Goal: Download file/media

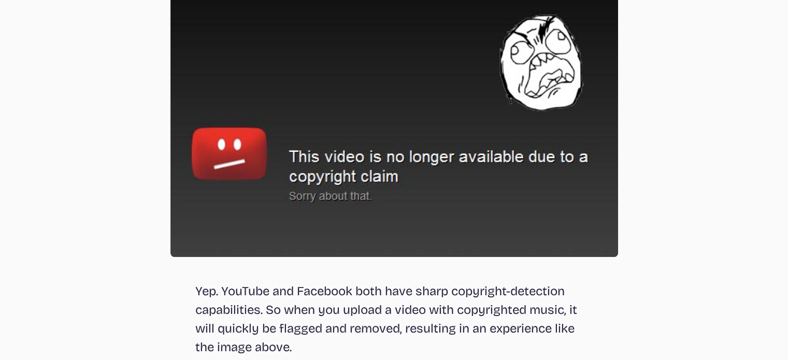
scroll to position [867, 0]
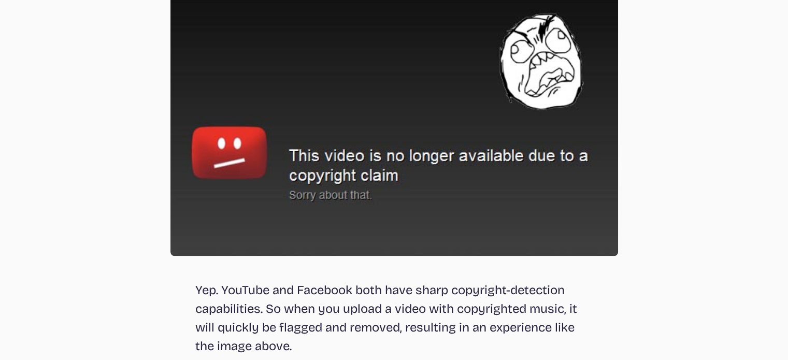
click at [427, 198] on img at bounding box center [394, 123] width 448 height 265
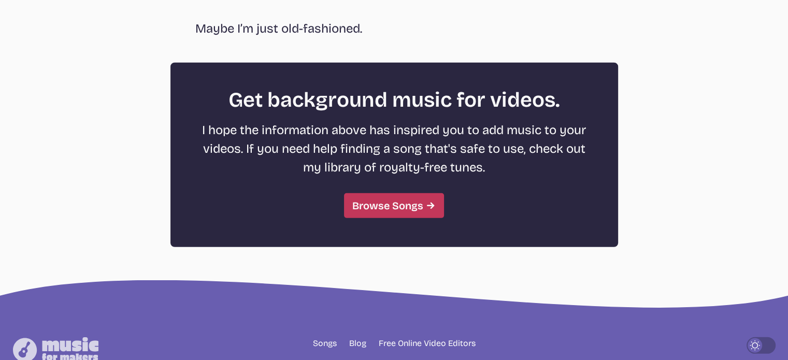
scroll to position [2849, 0]
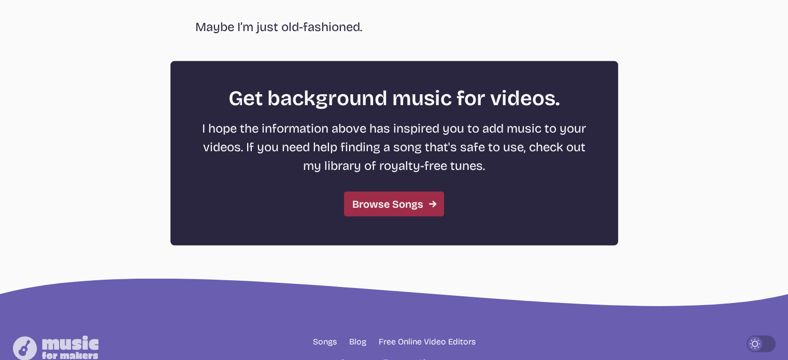
click at [419, 207] on link "Browse Songs" at bounding box center [394, 204] width 100 height 25
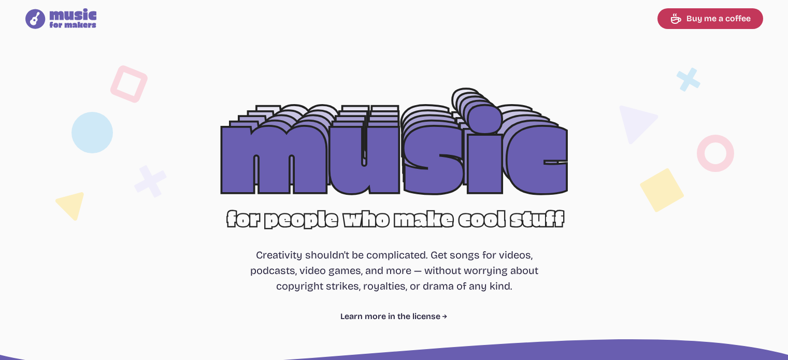
select select "most popular"
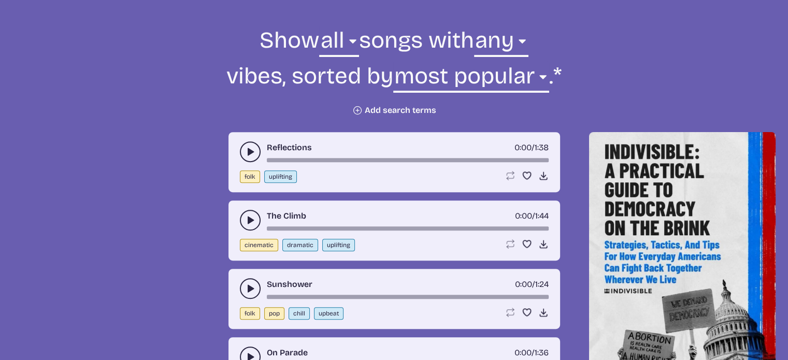
click at [243, 152] on button "play-pause toggle" at bounding box center [250, 151] width 21 height 21
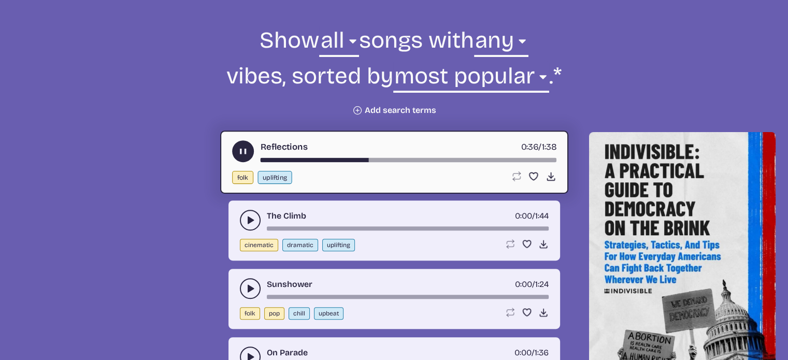
click at [251, 219] on use "play-pause toggle" at bounding box center [250, 220] width 10 height 10
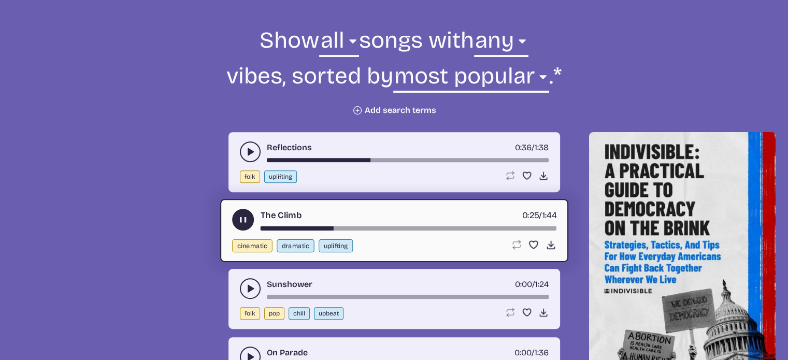
click at [365, 223] on div "The Climb 0:25 / 1:44" at bounding box center [394, 220] width 324 height 22
click at [374, 226] on div "song-time-bar" at bounding box center [408, 228] width 296 height 4
click at [248, 284] on use "play-pause toggle" at bounding box center [250, 288] width 10 height 10
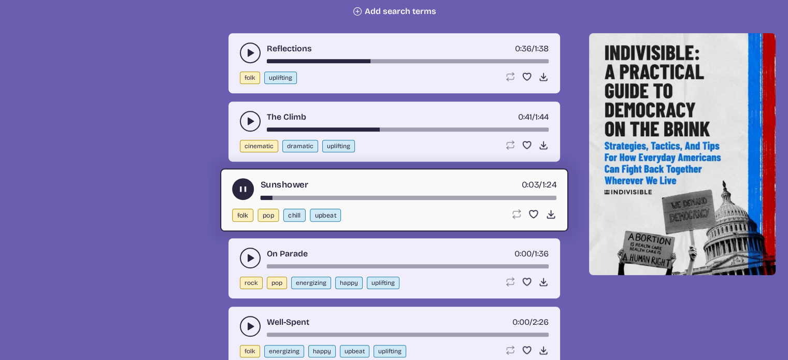
scroll to position [470, 0]
click at [337, 264] on div "song-time-bar" at bounding box center [408, 266] width 282 height 4
click at [250, 248] on button "play-pause toggle" at bounding box center [250, 257] width 21 height 21
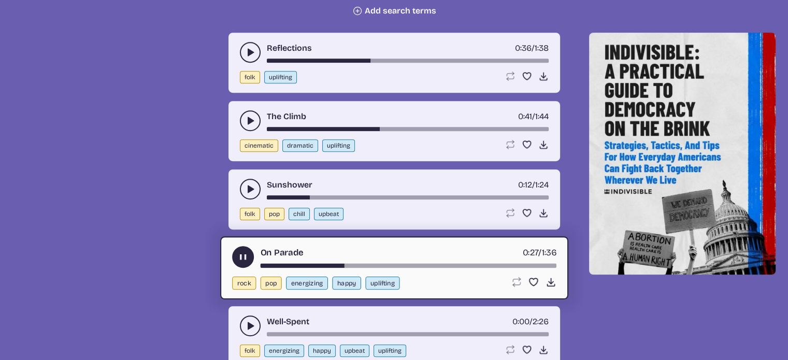
click at [244, 325] on button "play-pause toggle" at bounding box center [250, 326] width 21 height 21
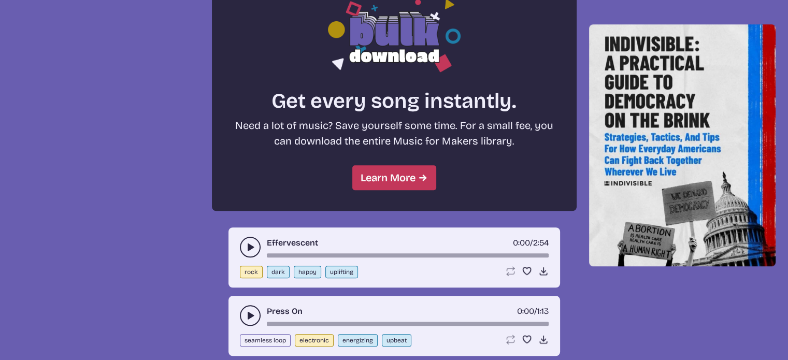
scroll to position [879, 0]
click at [248, 246] on use "play-pause toggle" at bounding box center [250, 246] width 10 height 10
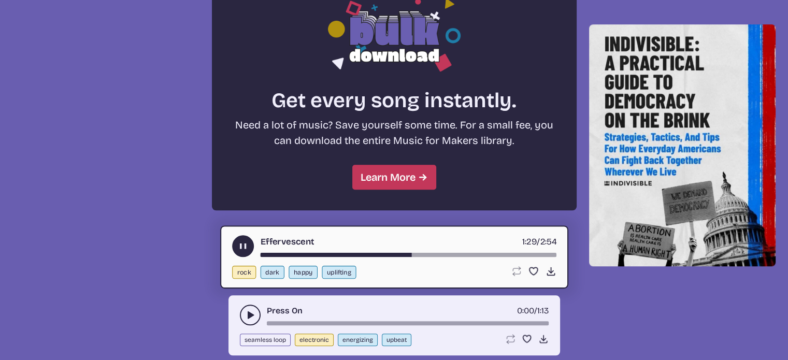
click at [242, 309] on button "play-pause toggle" at bounding box center [250, 315] width 21 height 21
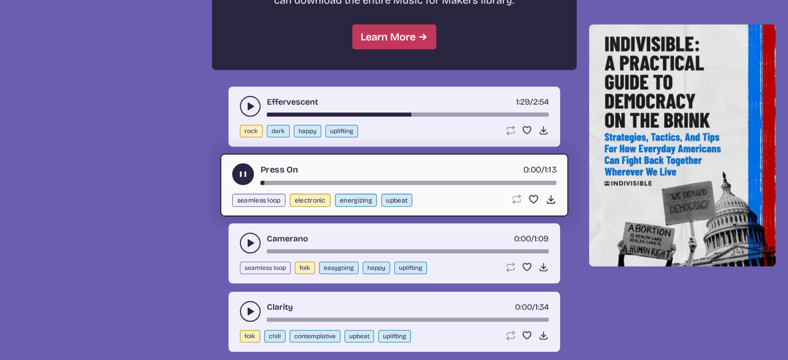
scroll to position [1020, 0]
click at [278, 249] on div "song-time-bar" at bounding box center [408, 251] width 282 height 4
click at [257, 244] on button "play-pause toggle" at bounding box center [250, 242] width 21 height 21
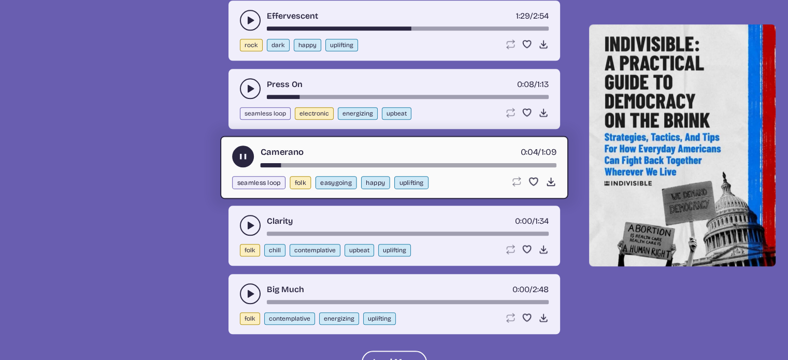
scroll to position [1107, 0]
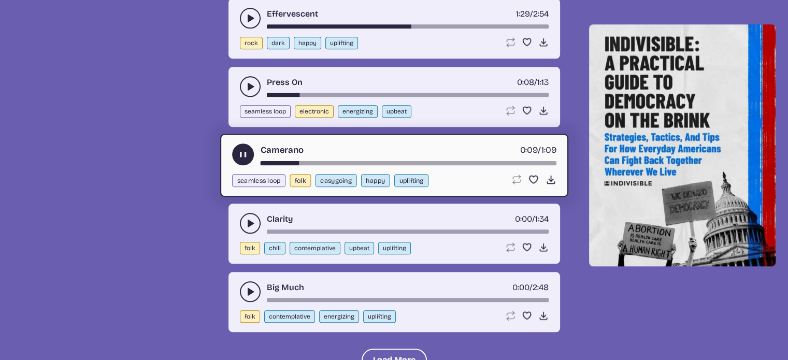
click at [249, 218] on use "play-pause toggle" at bounding box center [250, 223] width 10 height 10
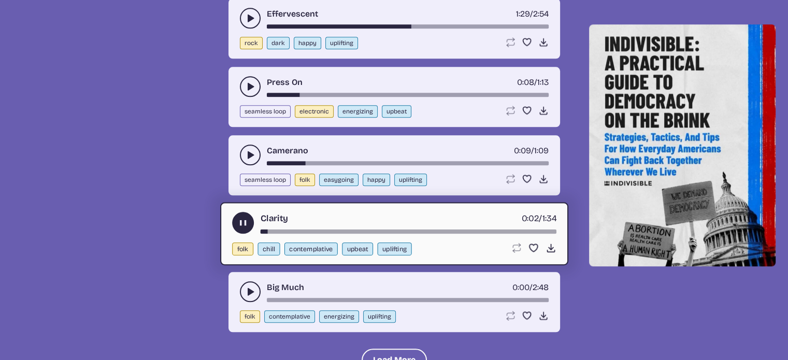
click at [311, 230] on div "song-time-bar" at bounding box center [408, 232] width 296 height 4
click at [249, 287] on use "play-pause toggle" at bounding box center [250, 292] width 10 height 10
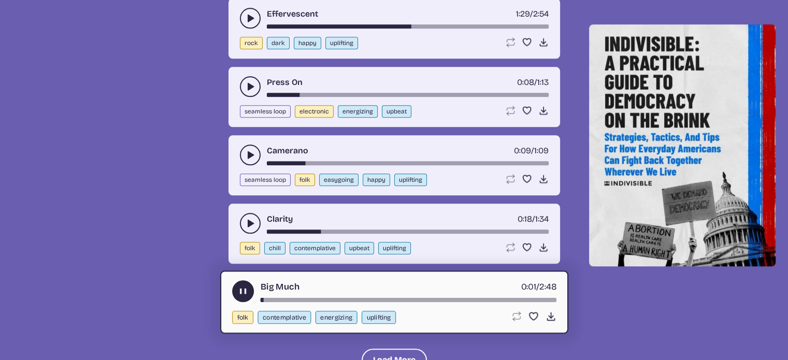
click at [288, 298] on div "song-time-bar" at bounding box center [408, 300] width 296 height 4
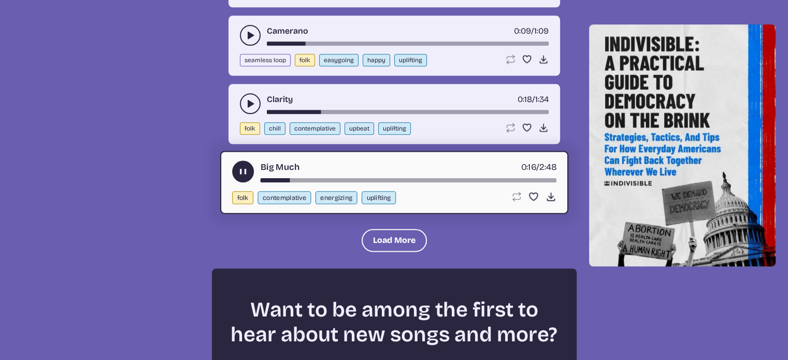
scroll to position [1227, 0]
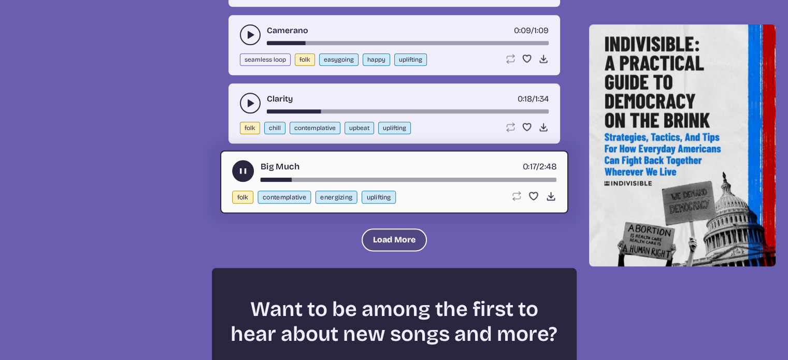
click at [400, 228] on button "Load More" at bounding box center [394, 239] width 65 height 23
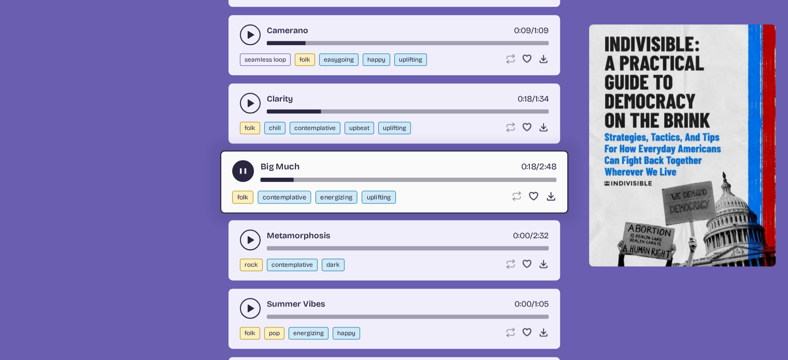
click at [250, 235] on icon "play-pause toggle" at bounding box center [250, 240] width 10 height 10
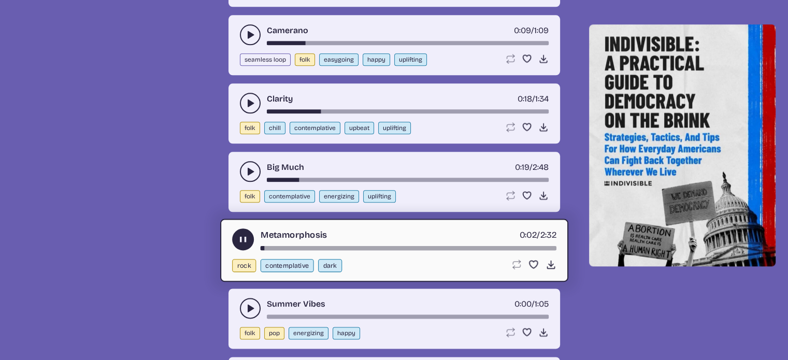
click at [286, 246] on div "song-time-bar" at bounding box center [408, 248] width 296 height 4
click at [349, 246] on div "song-time-bar" at bounding box center [408, 248] width 296 height 4
click at [392, 246] on div "song-time-bar" at bounding box center [408, 248] width 296 height 4
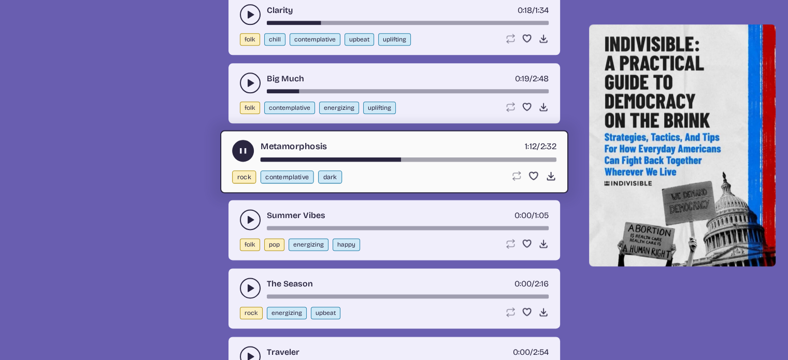
scroll to position [1318, 0]
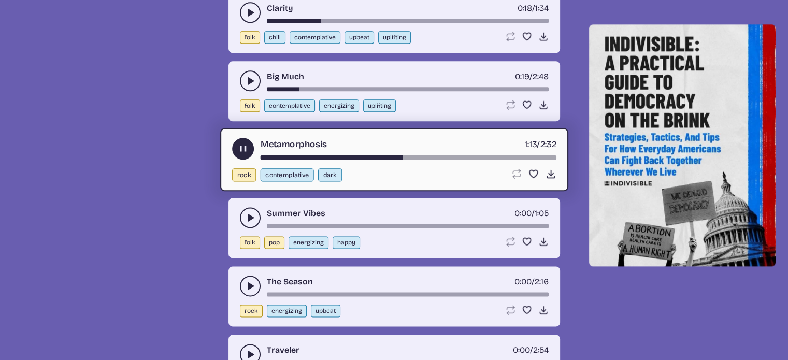
click at [252, 212] on icon "play-pause toggle" at bounding box center [250, 217] width 10 height 10
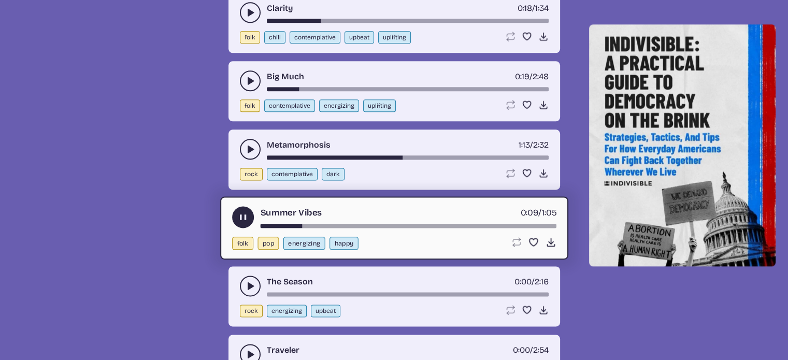
click at [252, 281] on icon "play-pause toggle" at bounding box center [250, 286] width 10 height 10
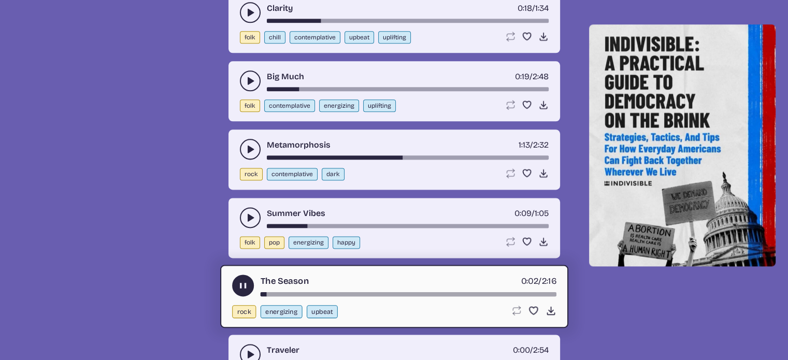
click at [303, 292] on div "song-time-bar" at bounding box center [408, 294] width 296 height 4
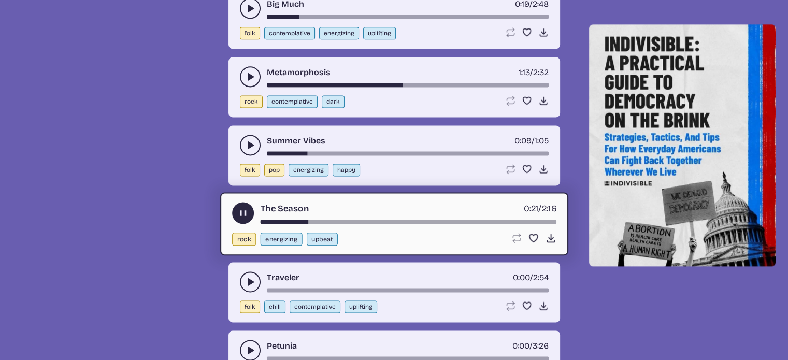
scroll to position [1391, 0]
click at [242, 272] on button "play-pause toggle" at bounding box center [250, 282] width 21 height 21
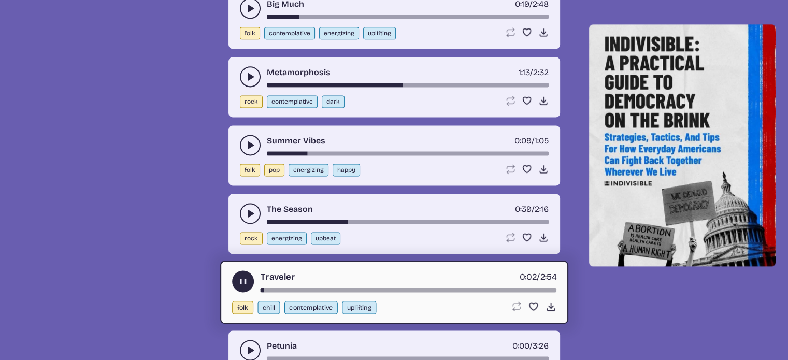
click at [300, 288] on div "song-time-bar" at bounding box center [408, 290] width 296 height 4
click at [368, 288] on div "song-time-bar" at bounding box center [408, 290] width 296 height 4
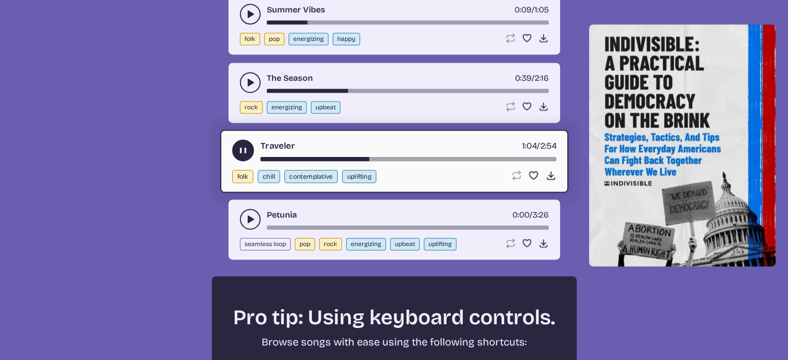
scroll to position [1523, 0]
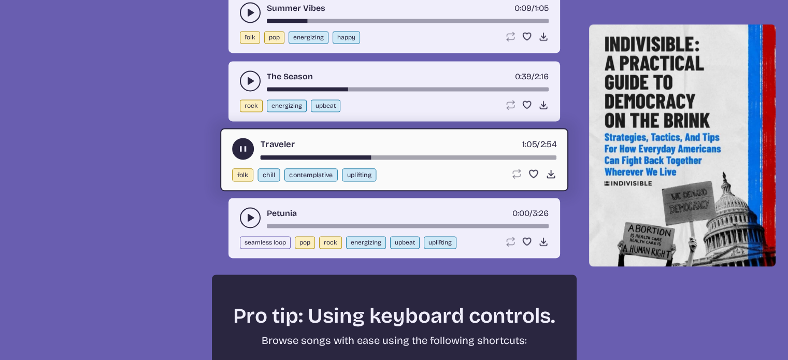
click at [251, 212] on icon "play-pause toggle" at bounding box center [250, 217] width 10 height 10
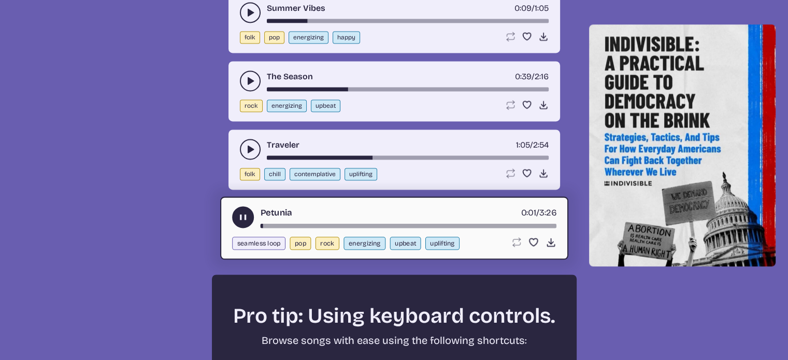
click at [305, 219] on div "Petunia 0:01 / 3:26 seamless loop pop rock energizing upbeat uplifting Loop son…" at bounding box center [394, 227] width 348 height 63
click at [315, 224] on div "song-time-bar" at bounding box center [408, 226] width 296 height 4
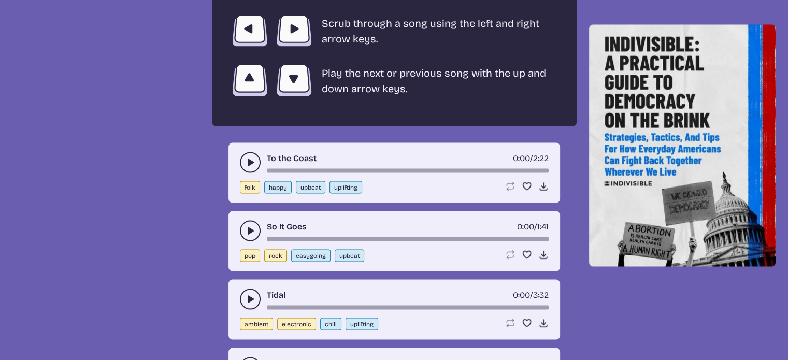
scroll to position [1925, 0]
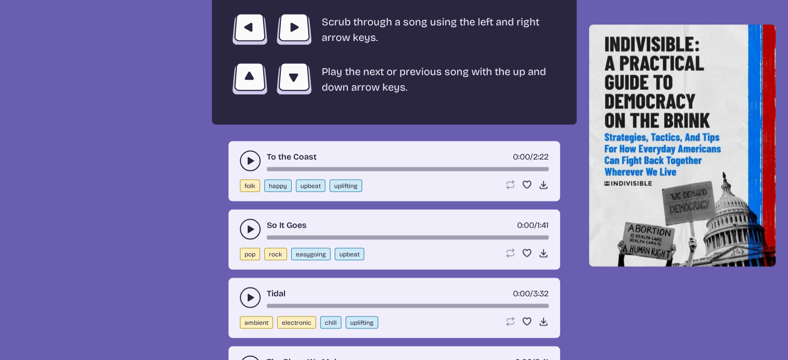
click at [313, 156] on div "To the Coast 0:00 / 2:22" at bounding box center [394, 160] width 309 height 21
click at [256, 150] on button "play-pause toggle" at bounding box center [250, 160] width 21 height 21
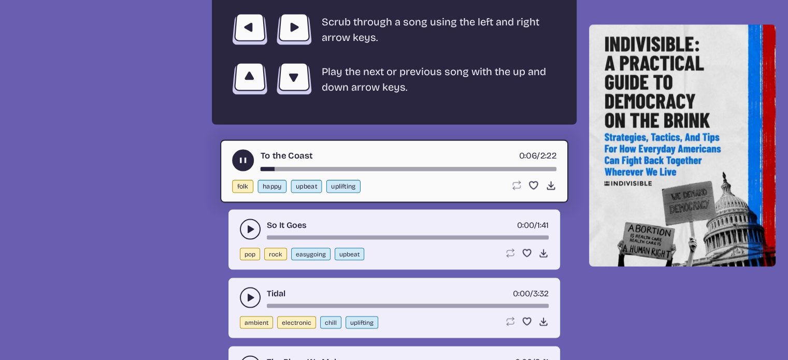
click at [311, 167] on div "song-time-bar" at bounding box center [408, 169] width 296 height 4
click at [359, 167] on div "song-time-bar" at bounding box center [408, 169] width 296 height 4
click at [244, 219] on button "play-pause toggle" at bounding box center [250, 229] width 21 height 21
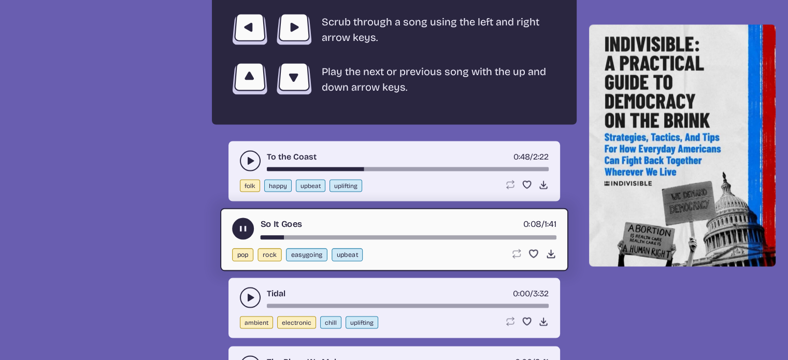
click at [312, 235] on div "song-time-bar" at bounding box center [408, 237] width 296 height 4
click at [253, 292] on icon "play-pause toggle" at bounding box center [250, 297] width 10 height 10
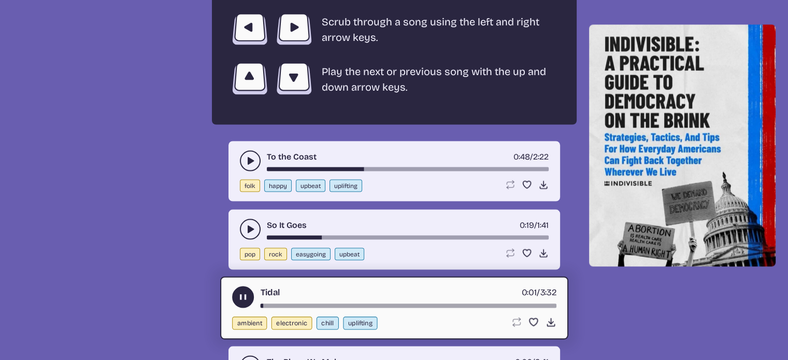
click at [298, 304] on div "song-time-bar" at bounding box center [408, 306] width 296 height 4
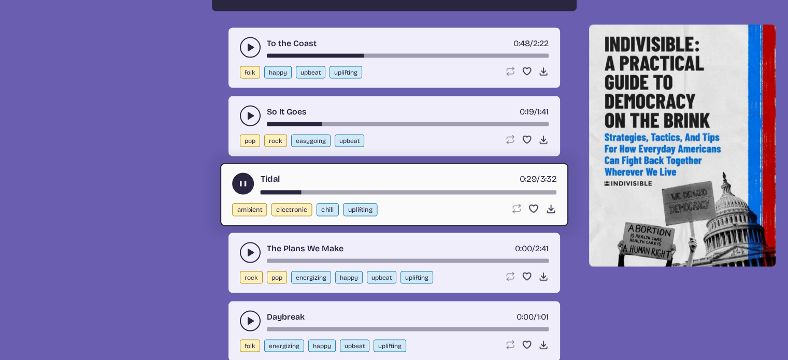
scroll to position [2039, 0]
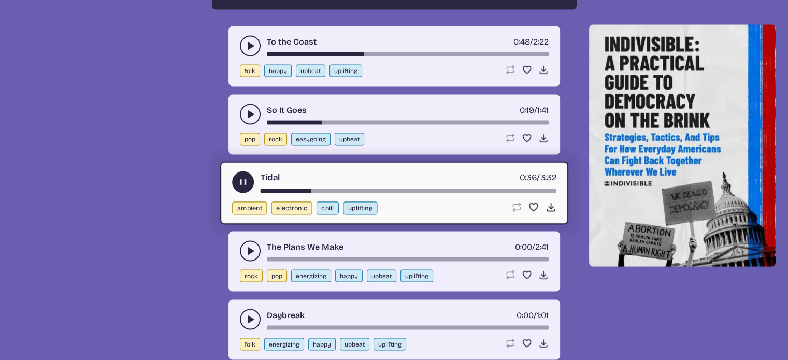
click at [353, 189] on div "song-time-bar" at bounding box center [408, 191] width 296 height 4
click at [253, 246] on icon "play-pause toggle" at bounding box center [250, 251] width 10 height 10
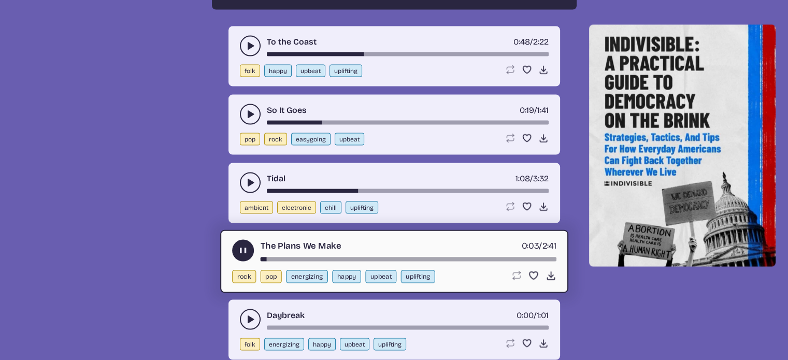
click at [291, 258] on div "song-time-bar" at bounding box center [408, 260] width 296 height 4
click at [365, 258] on div "song-time-bar" at bounding box center [408, 260] width 296 height 4
click at [276, 258] on div "song-time-bar" at bounding box center [408, 260] width 296 height 4
click at [272, 258] on div "song-time-bar" at bounding box center [408, 260] width 296 height 4
click at [266, 258] on div "song-time-bar" at bounding box center [408, 260] width 296 height 4
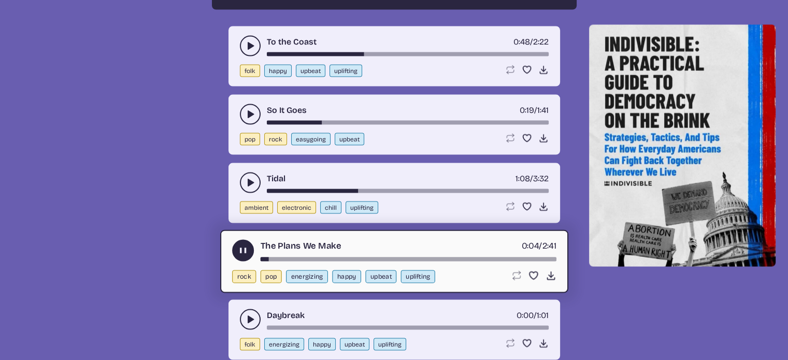
click at [264, 258] on div "song-time-bar" at bounding box center [408, 260] width 296 height 4
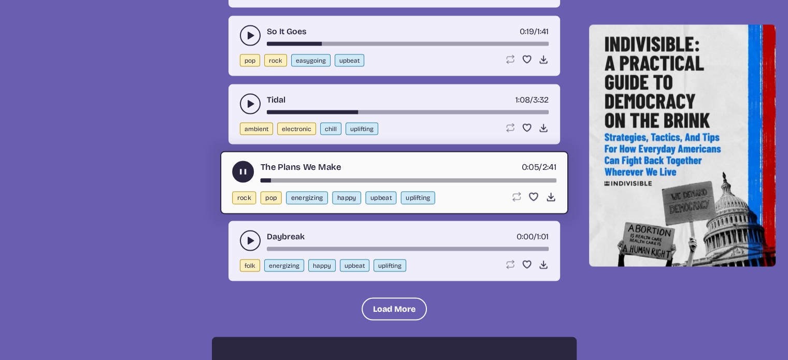
scroll to position [2120, 0]
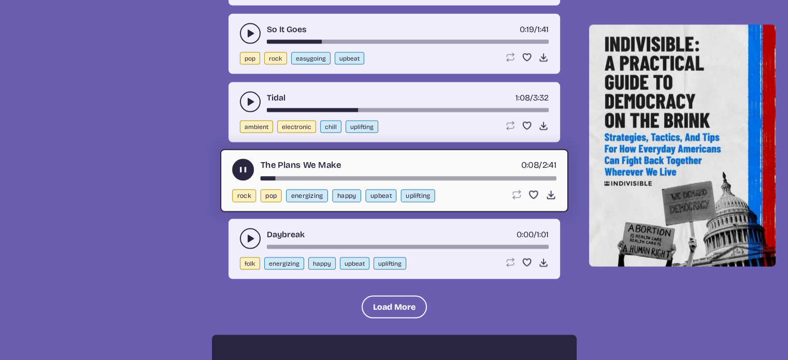
click at [256, 228] on button "play-pause toggle" at bounding box center [250, 238] width 21 height 21
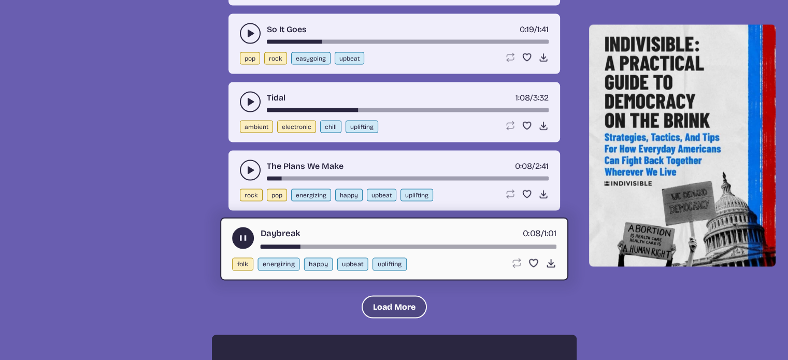
click at [379, 297] on button "Load More" at bounding box center [394, 307] width 65 height 23
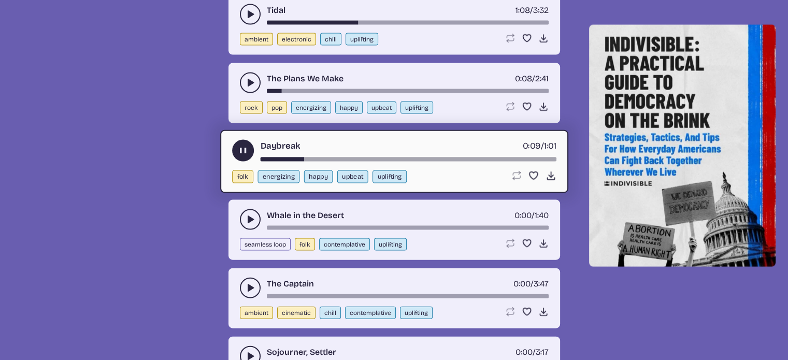
scroll to position [2209, 0]
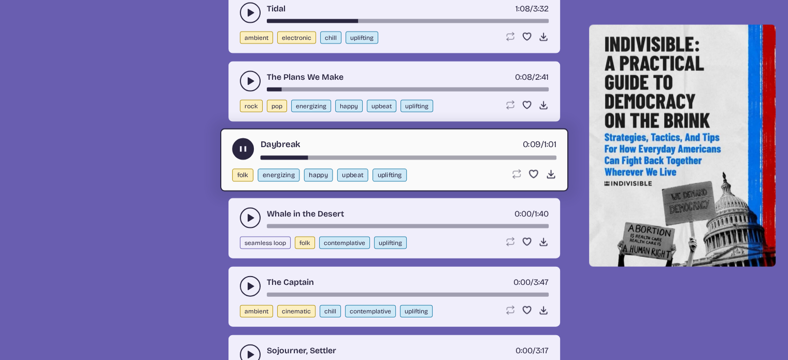
click at [251, 213] on icon "play-pause toggle" at bounding box center [250, 218] width 10 height 10
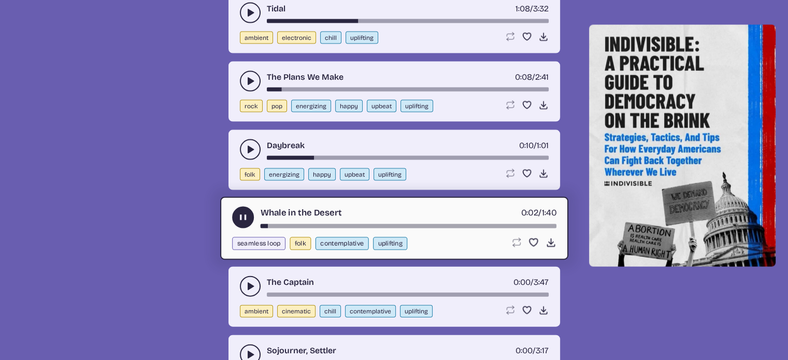
click at [247, 276] on button "play-pause toggle" at bounding box center [250, 286] width 21 height 21
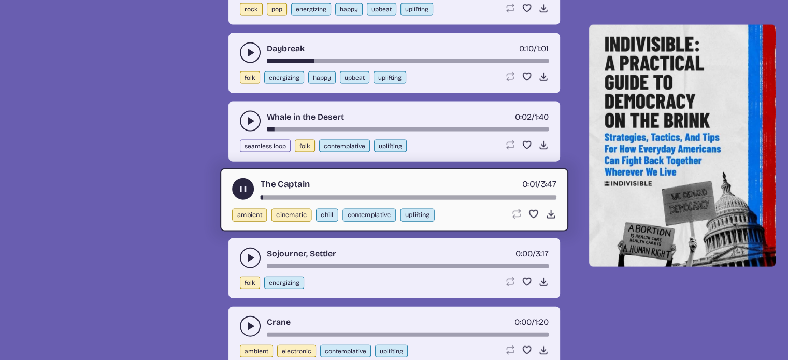
scroll to position [2307, 0]
click at [302, 195] on div "song-time-bar" at bounding box center [408, 197] width 296 height 4
click at [359, 195] on div "song-time-bar" at bounding box center [408, 197] width 296 height 4
click at [247, 252] on icon "play-pause toggle" at bounding box center [250, 257] width 10 height 10
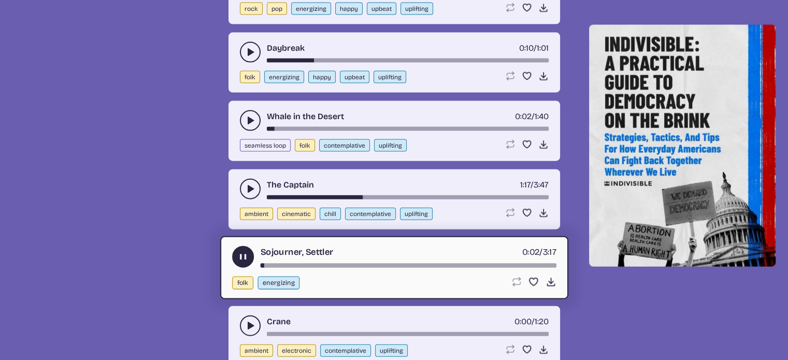
click at [306, 264] on div "song-time-bar" at bounding box center [408, 266] width 296 height 4
click at [253, 321] on icon "play-pause toggle" at bounding box center [250, 326] width 10 height 10
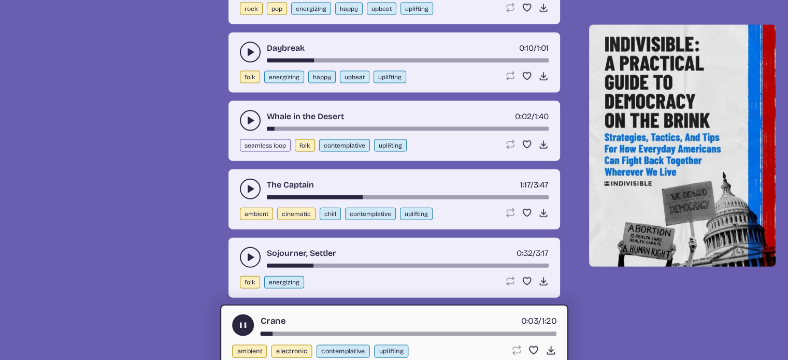
click at [285, 332] on div "song-time-bar" at bounding box center [408, 334] width 296 height 4
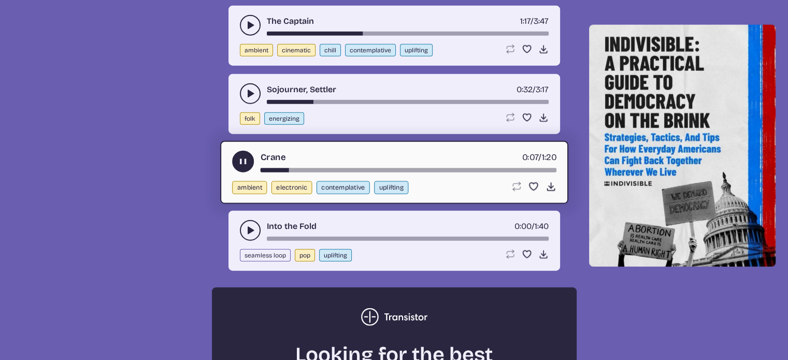
scroll to position [2481, 0]
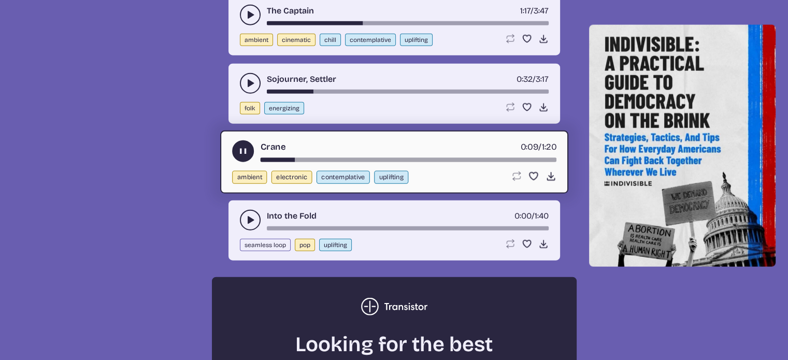
click at [249, 215] on icon "play-pause toggle" at bounding box center [250, 220] width 10 height 10
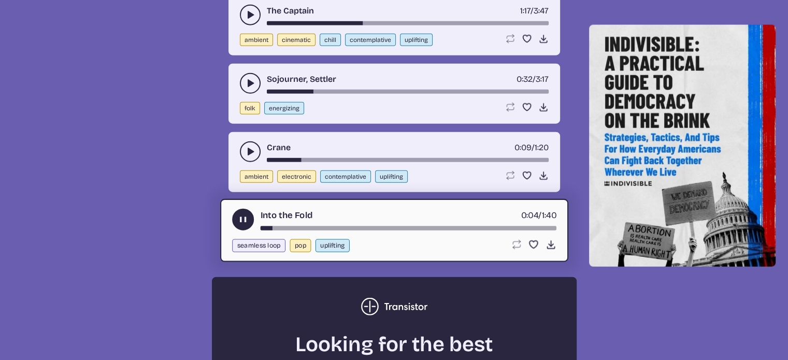
click at [294, 226] on div "song-time-bar" at bounding box center [408, 228] width 296 height 4
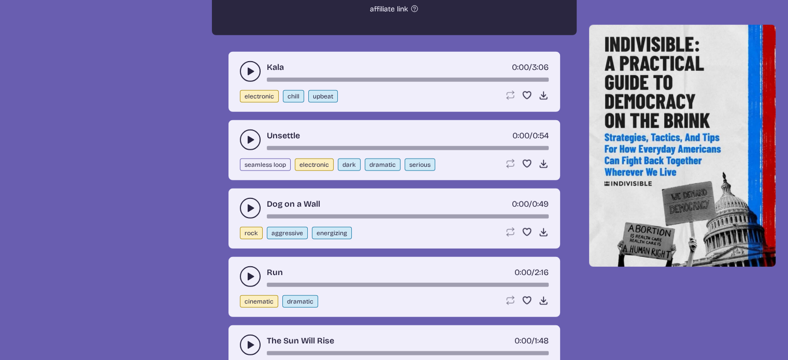
scroll to position [2964, 0]
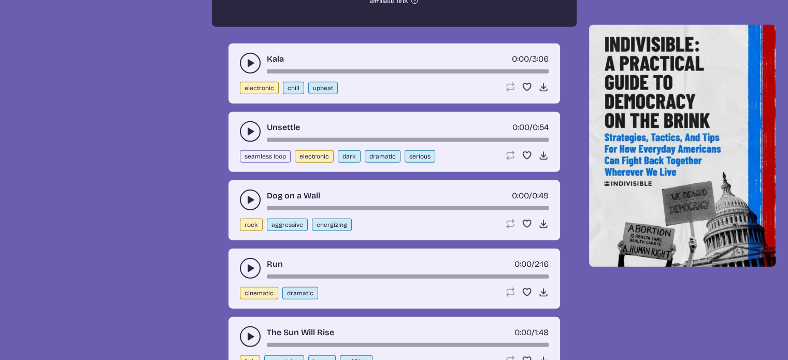
click at [247, 195] on use "play-pause toggle" at bounding box center [250, 200] width 10 height 10
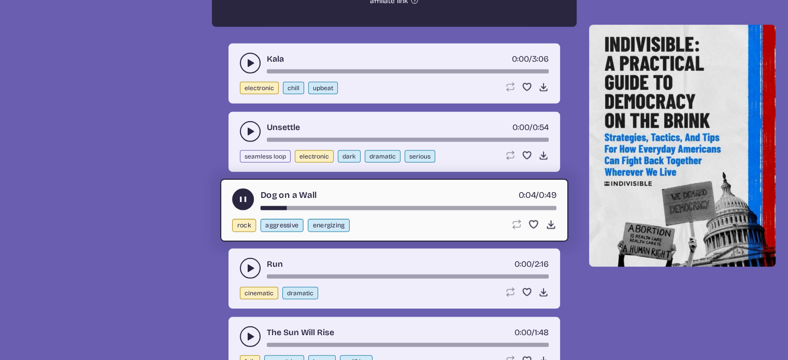
click at [248, 126] on use "play-pause toggle" at bounding box center [250, 131] width 10 height 10
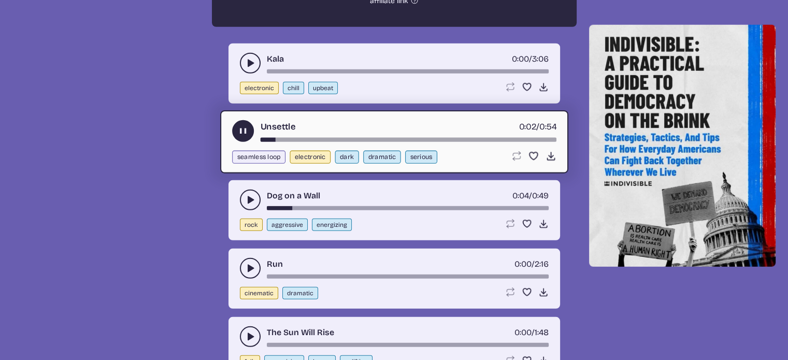
click at [252, 263] on icon "play-pause toggle" at bounding box center [250, 268] width 10 height 10
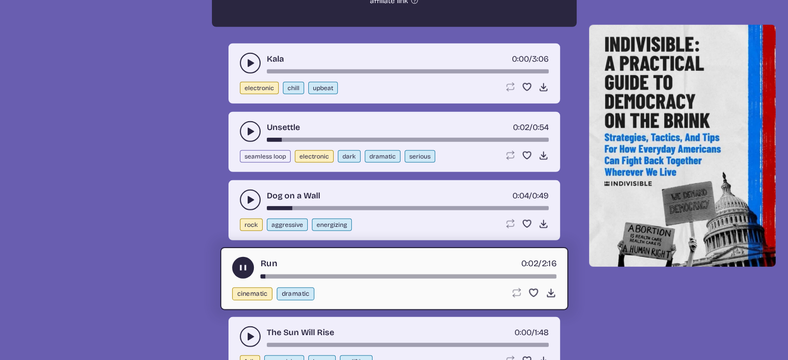
click at [254, 332] on icon "play-pause toggle" at bounding box center [250, 337] width 10 height 10
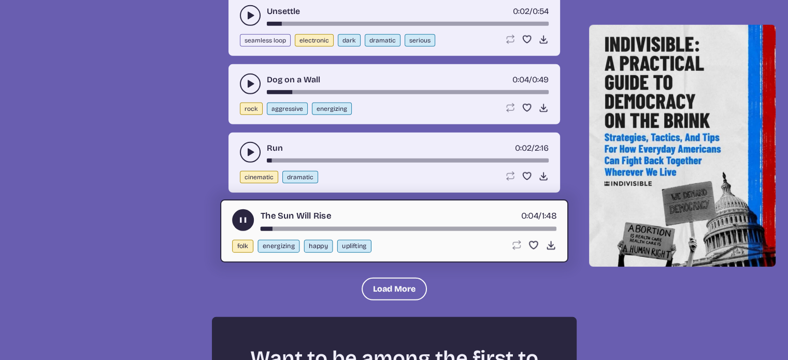
scroll to position [3080, 0]
click at [397, 278] on button "Load More" at bounding box center [394, 289] width 65 height 23
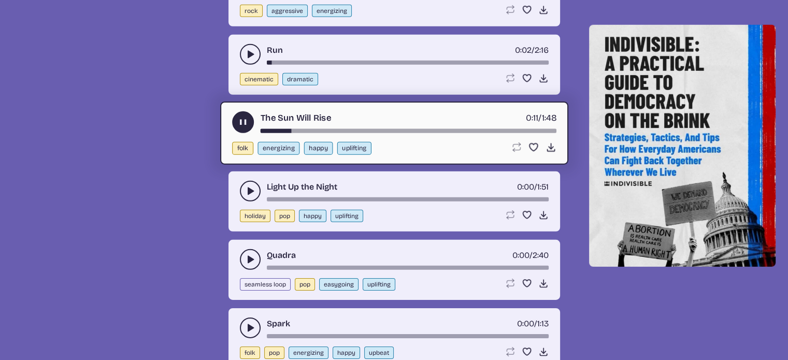
scroll to position [3180, 0]
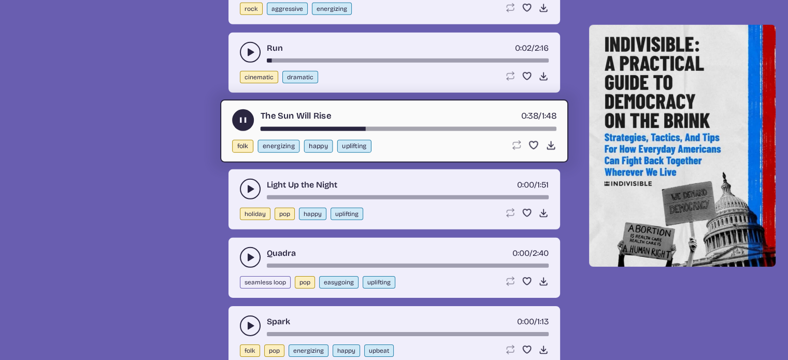
click at [242, 115] on use "play-pause toggle" at bounding box center [242, 120] width 11 height 11
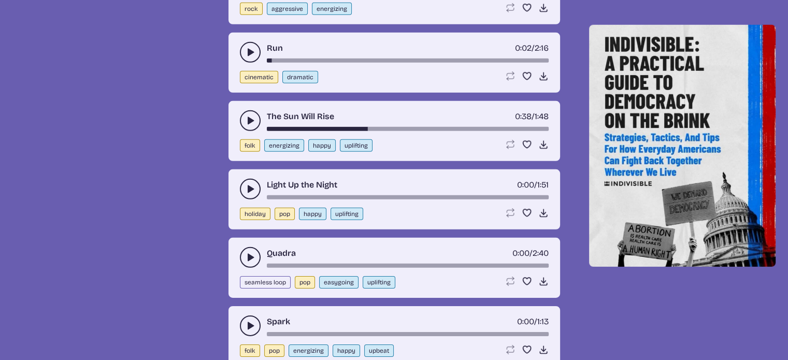
click at [247, 184] on icon "play-pause toggle" at bounding box center [250, 189] width 10 height 10
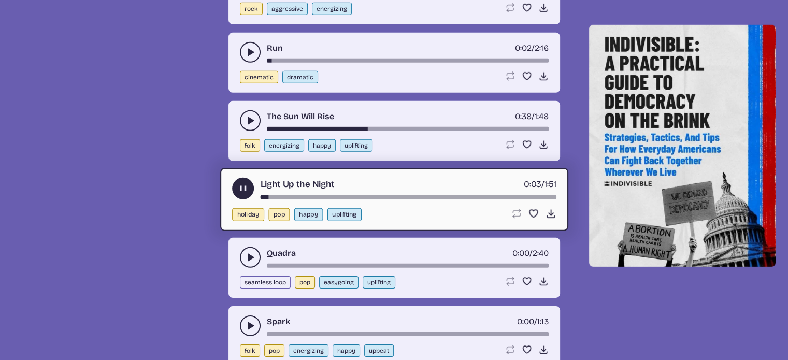
click at [284, 195] on div "song-time-bar" at bounding box center [408, 197] width 296 height 4
click at [251, 252] on icon "play-pause toggle" at bounding box center [250, 257] width 10 height 10
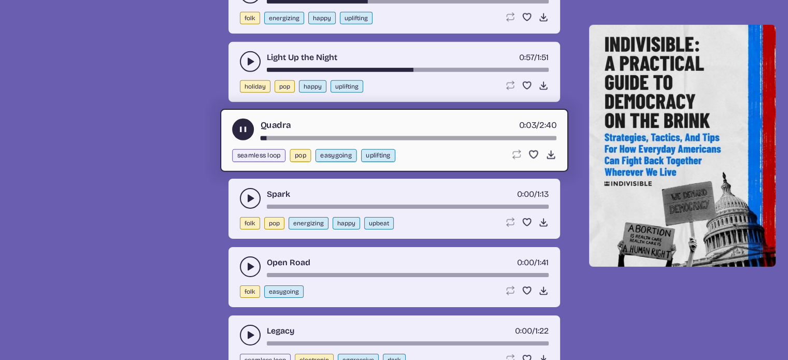
scroll to position [3311, 0]
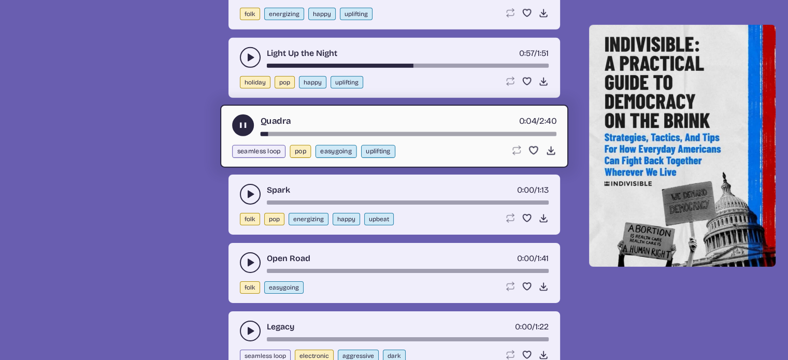
click at [252, 258] on icon "play-pause toggle" at bounding box center [250, 263] width 10 height 10
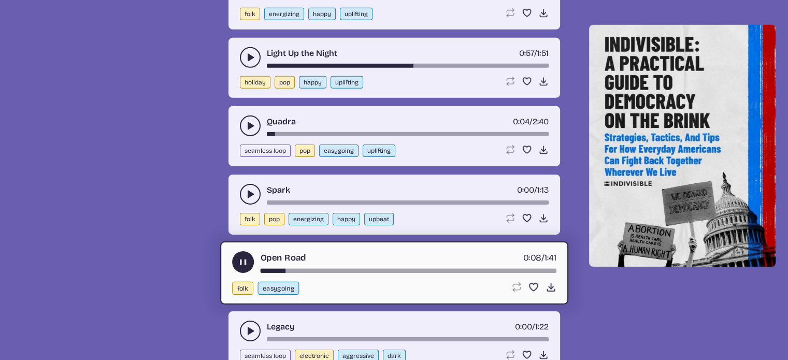
click at [301, 268] on div "song-time-bar" at bounding box center [408, 270] width 296 height 4
click at [289, 185] on div "Spark 0:00 / 1:13 folk pop energizing happy upbeat Loop song Loop this song. Fa…" at bounding box center [394, 205] width 332 height 60
click at [256, 184] on button "play-pause toggle" at bounding box center [250, 194] width 21 height 21
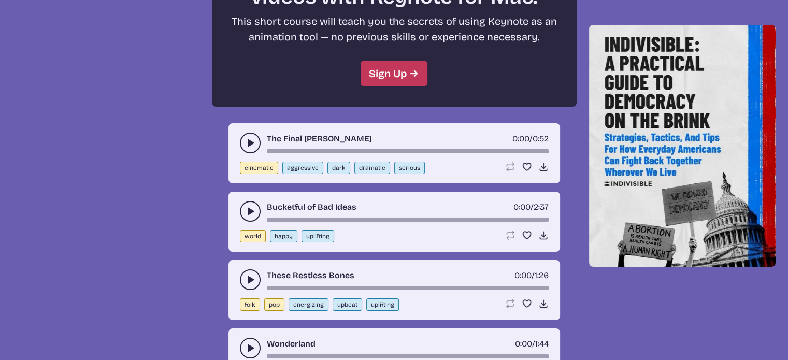
scroll to position [3822, 0]
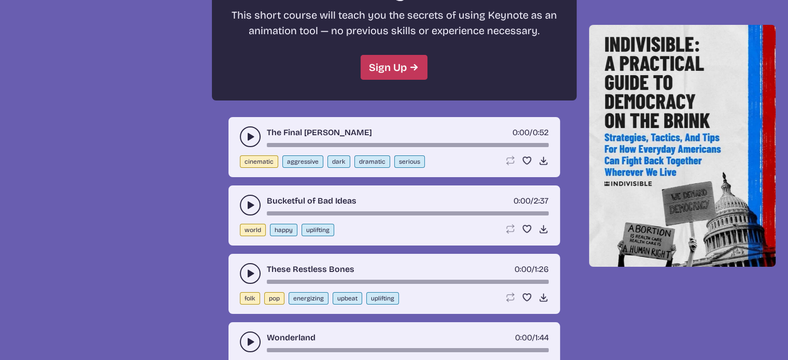
click at [251, 132] on icon "play-pause toggle" at bounding box center [250, 137] width 10 height 10
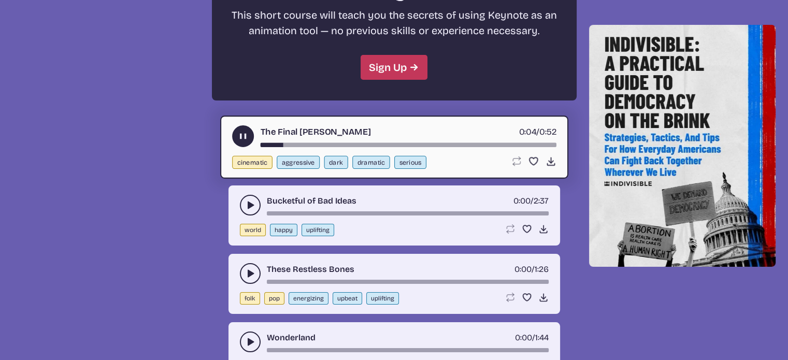
click at [252, 200] on icon "play-pause toggle" at bounding box center [250, 205] width 10 height 10
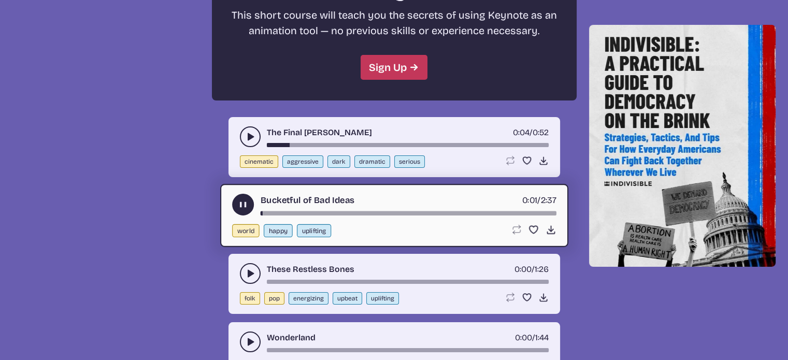
click at [280, 211] on div "song-time-bar" at bounding box center [408, 213] width 296 height 4
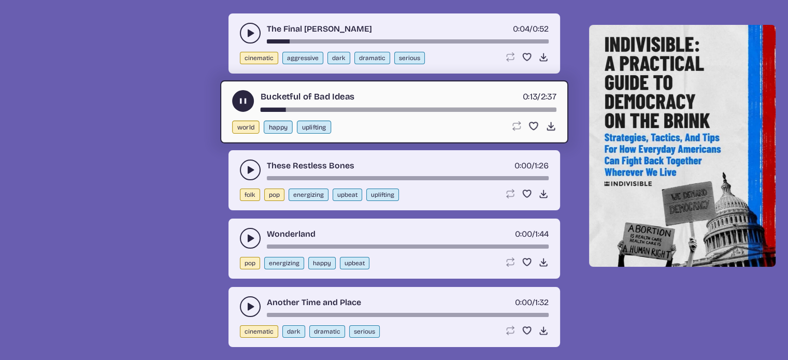
scroll to position [3930, 0]
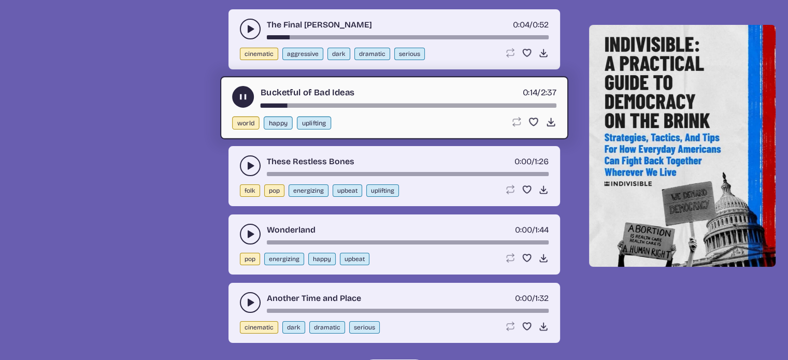
click at [255, 224] on button "play-pause toggle" at bounding box center [250, 234] width 21 height 21
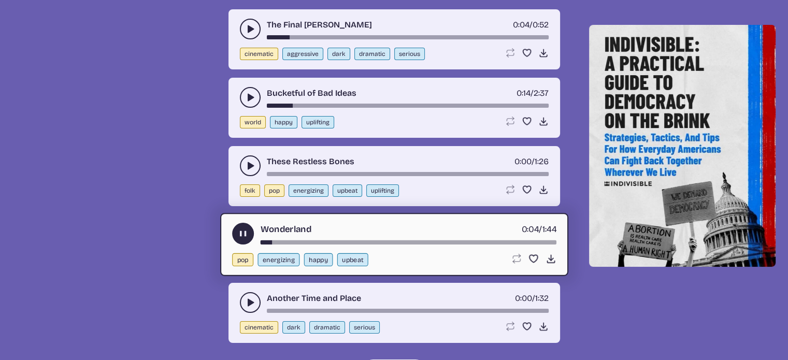
click at [245, 292] on button "play-pause toggle" at bounding box center [250, 302] width 21 height 21
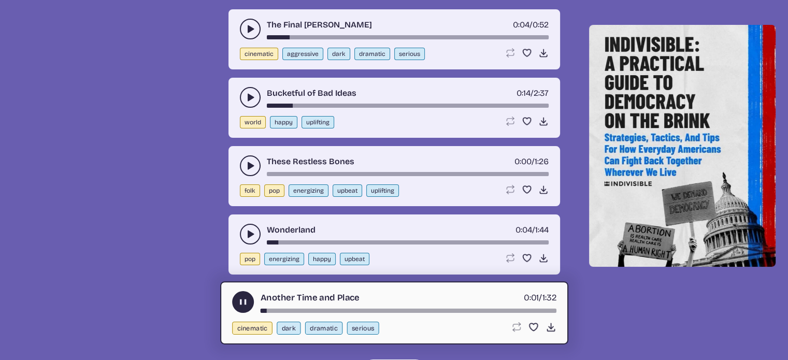
click at [282, 308] on div "song-time-bar" at bounding box center [408, 310] width 296 height 4
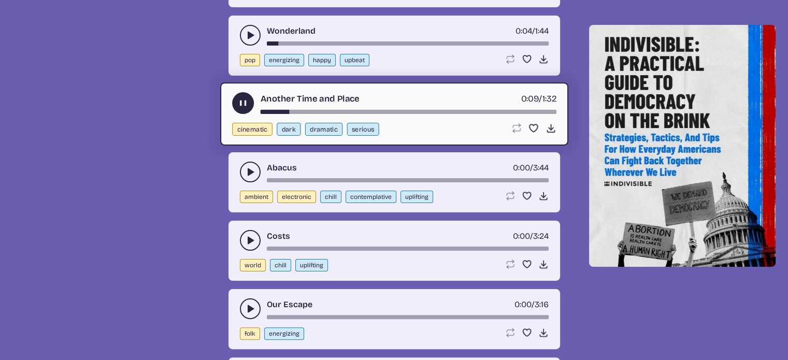
scroll to position [4131, 0]
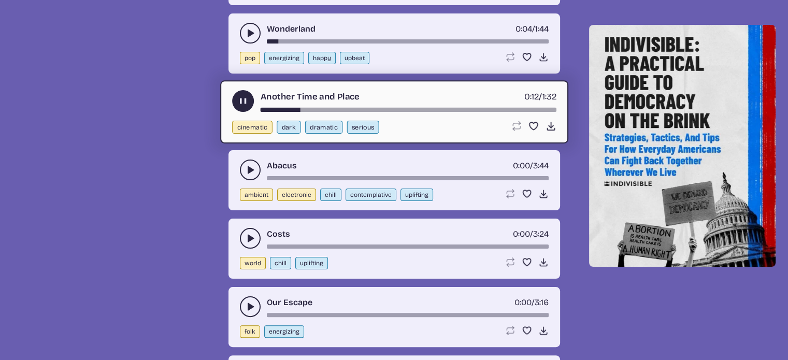
click at [242, 160] on button "play-pause toggle" at bounding box center [250, 170] width 21 height 21
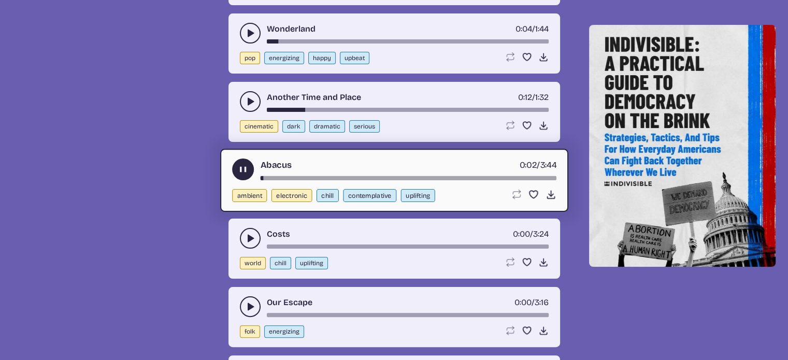
click at [278, 159] on div "Abacus 0:02 / 3:44" at bounding box center [394, 170] width 324 height 22
click at [284, 176] on div "song-time-bar" at bounding box center [408, 178] width 296 height 4
click at [329, 176] on div "song-time-bar" at bounding box center [408, 178] width 296 height 4
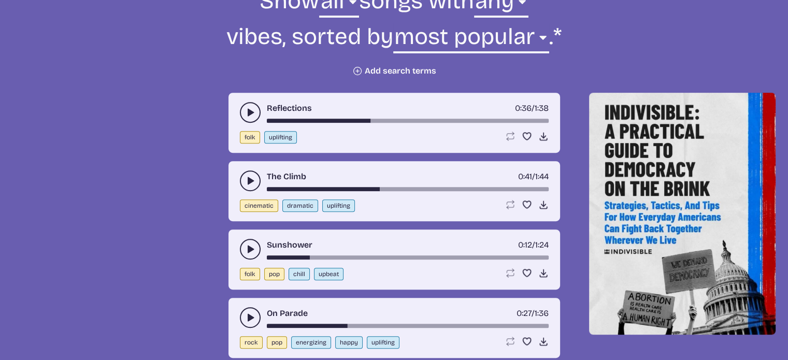
scroll to position [411, 0]
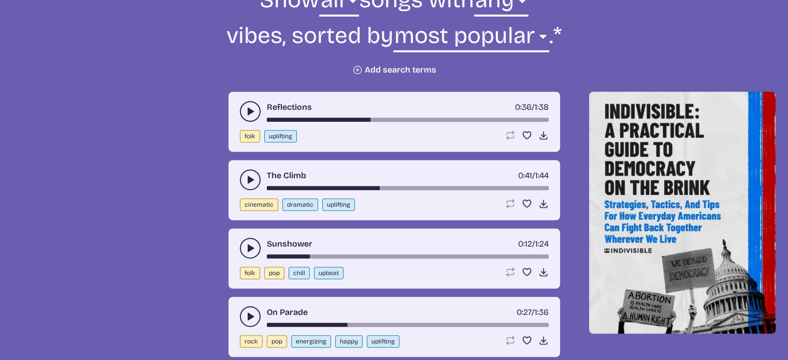
click at [251, 106] on icon "play-pause toggle" at bounding box center [250, 111] width 10 height 10
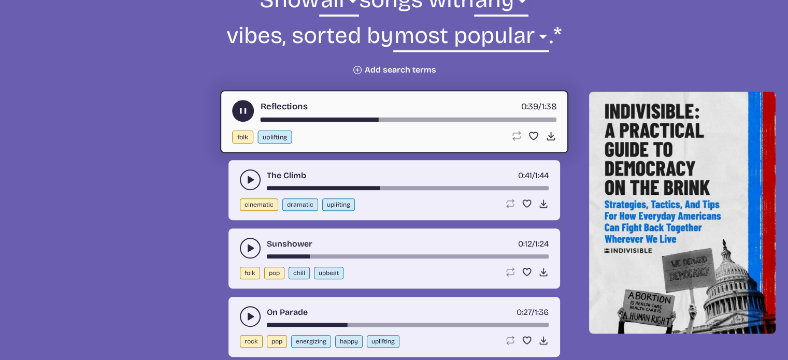
click at [261, 120] on div "song-time-bar" at bounding box center [408, 120] width 296 height 4
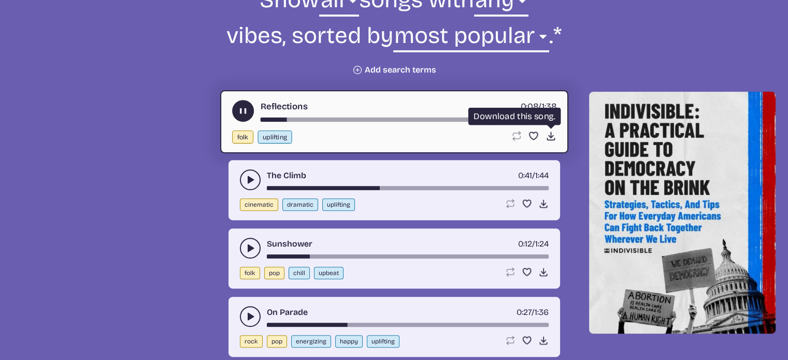
click at [551, 136] on use at bounding box center [550, 136] width 11 height 11
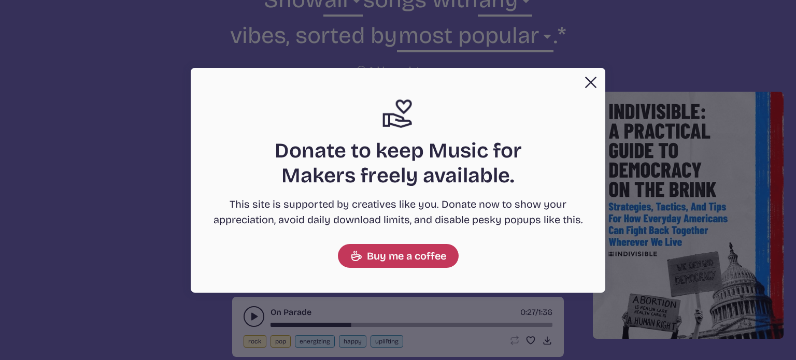
click at [584, 82] on button "Close" at bounding box center [590, 82] width 21 height 21
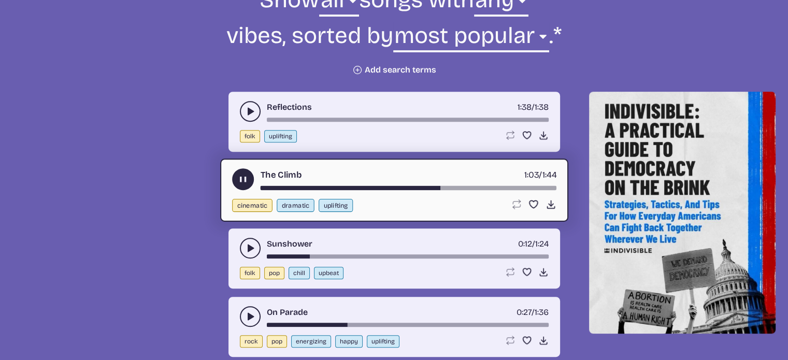
click at [238, 174] on icon "play-pause toggle" at bounding box center [242, 179] width 11 height 11
